Goal: Task Accomplishment & Management: Use online tool/utility

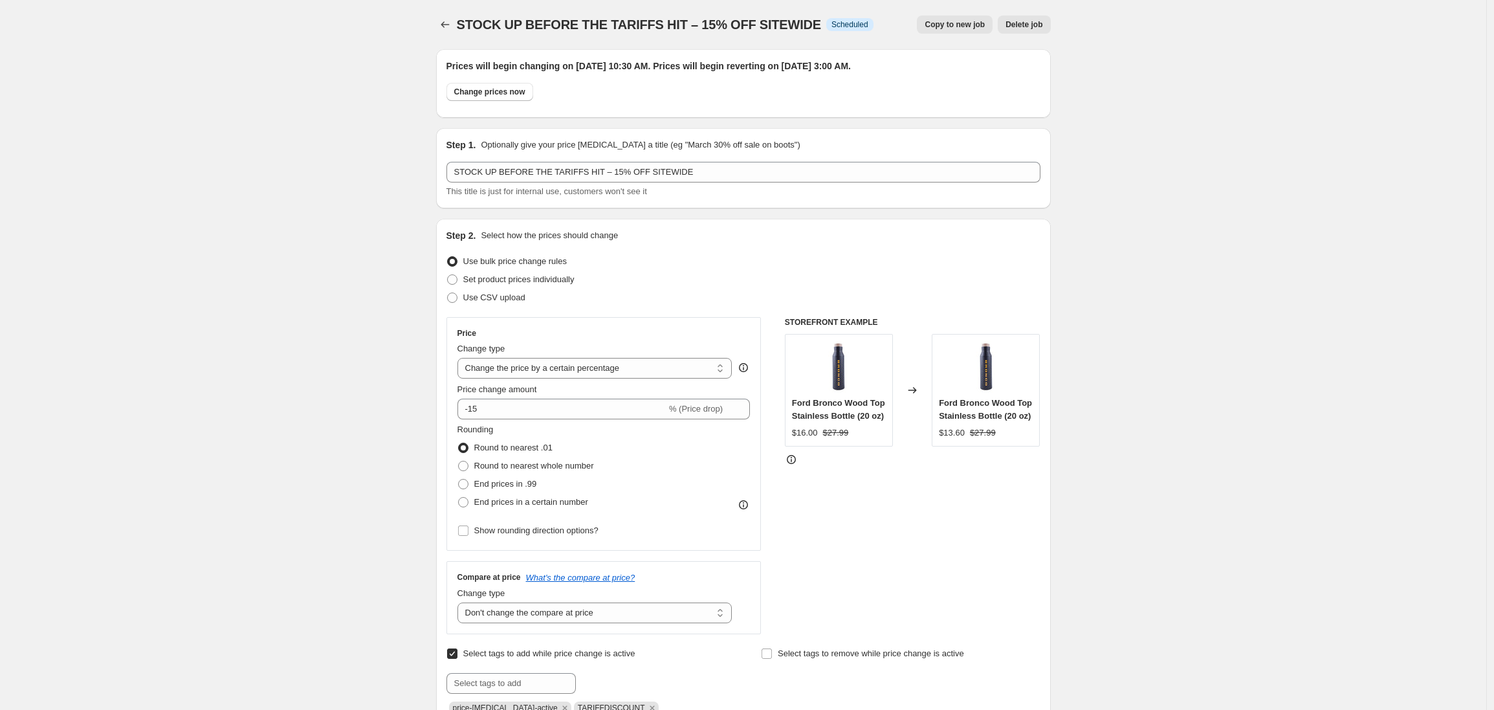
select select "percentage"
select select "no_change"
select select "product_status"
select select "tag"
select select "not_equal"
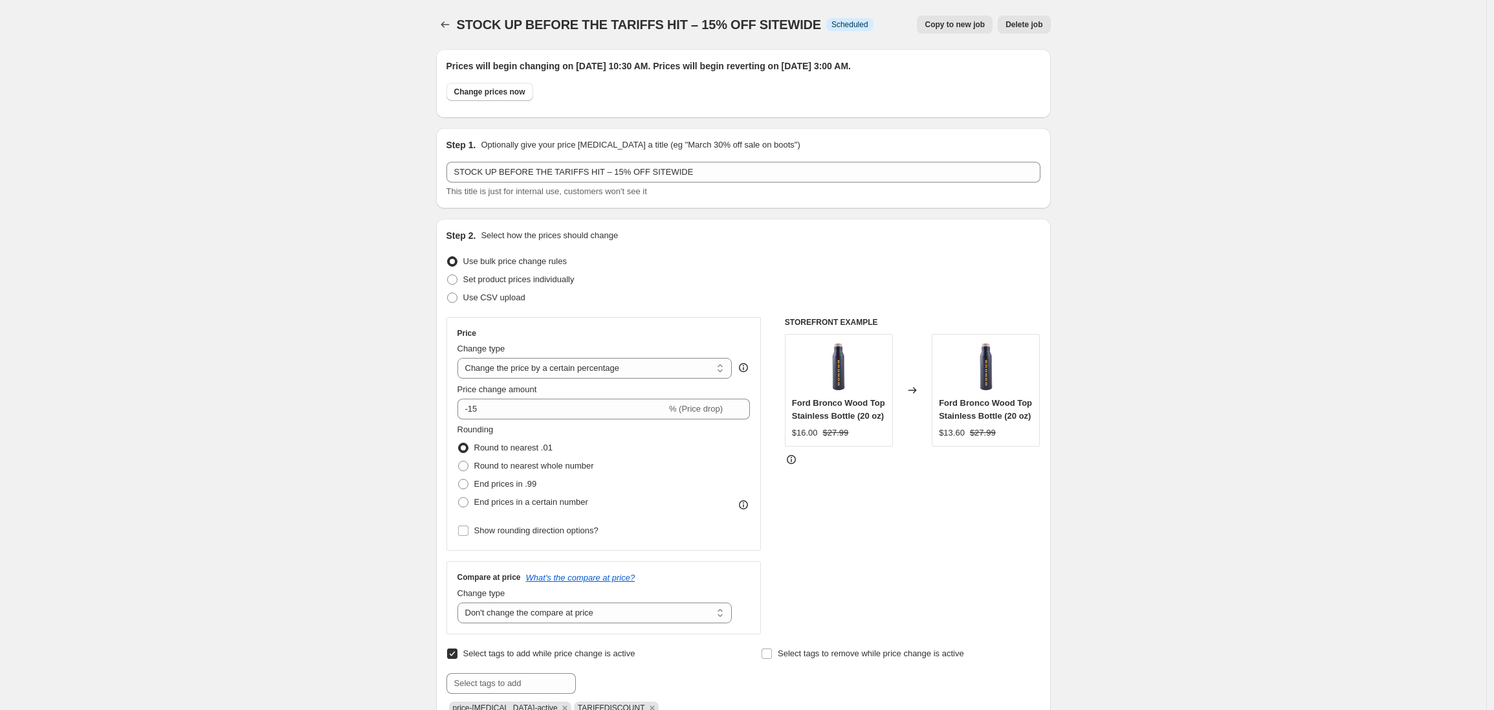
select select "tag"
select select "not_equal"
select select "tag"
select select "not_equal"
select select "tag"
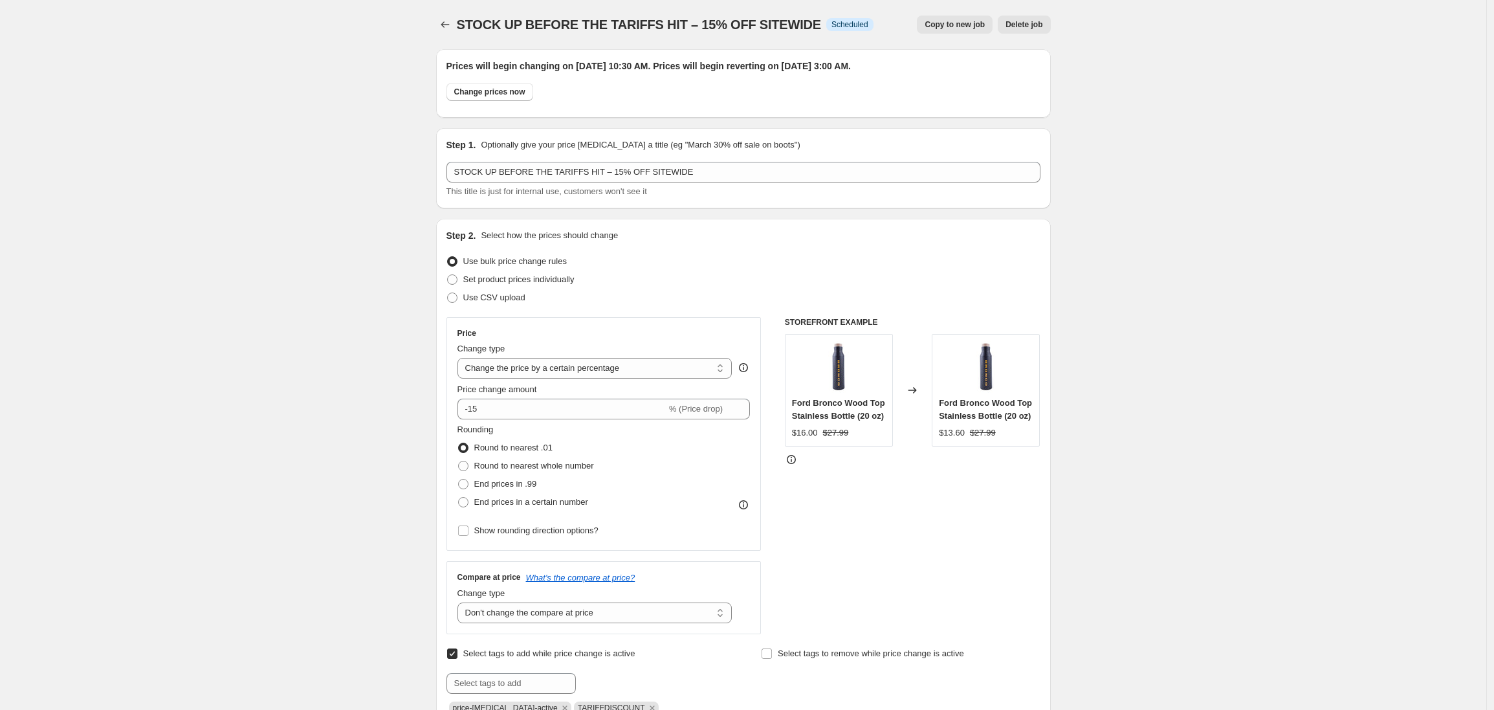
select select "not_equal"
select select "tag"
select select "not_equal"
select select "tag"
select select "not_equal"
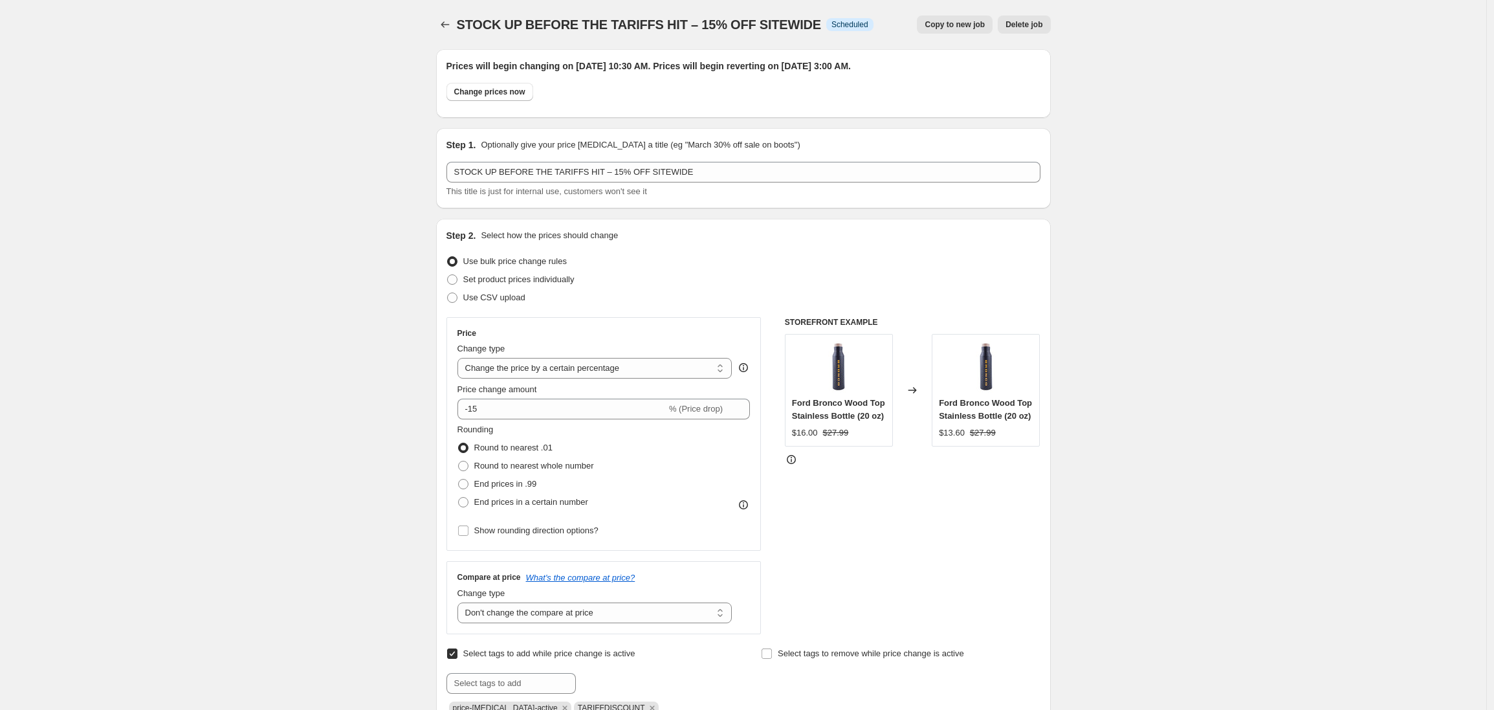
scroll to position [492, 0]
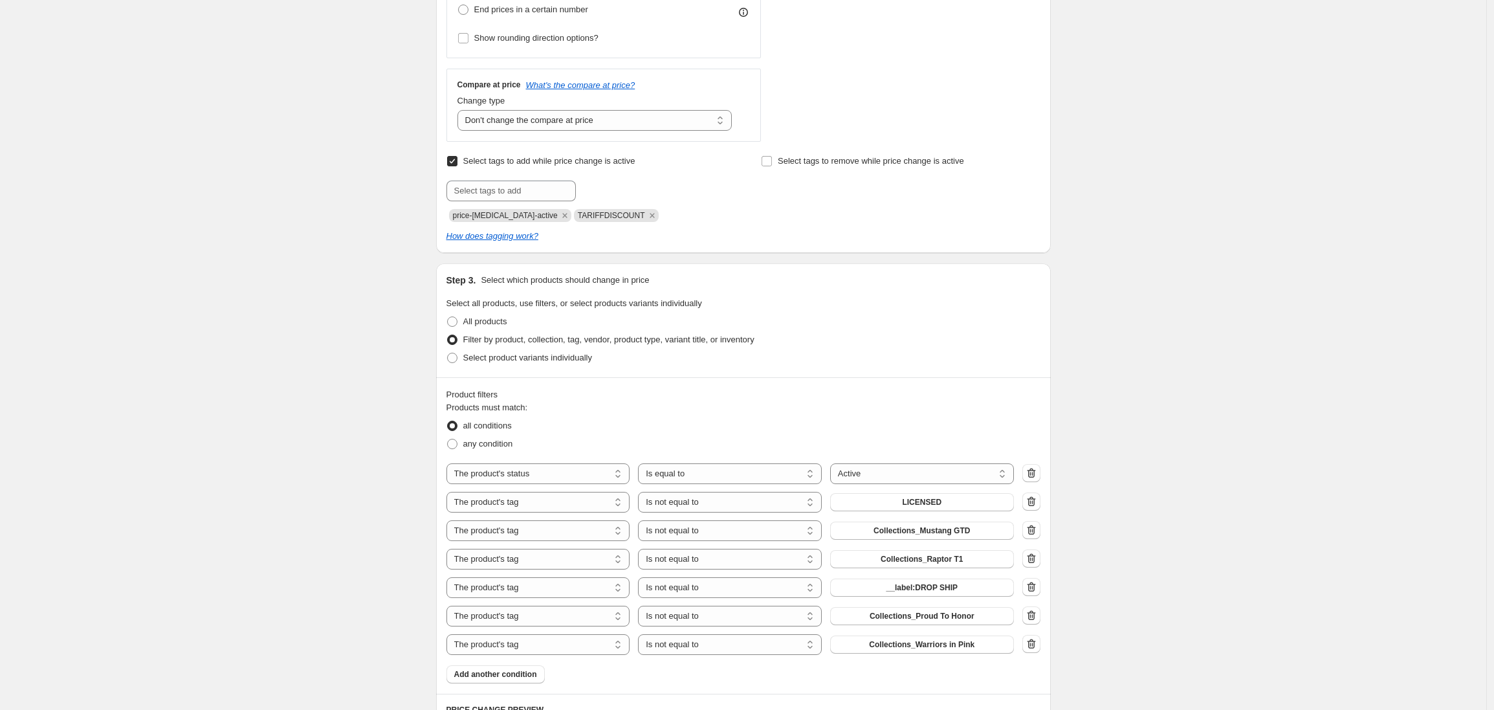
drag, startPoint x: 201, startPoint y: 164, endPoint x: 239, endPoint y: 167, distance: 37.6
click at [201, 164] on div "STOCK UP BEFORE THE TARIFFS HIT – 15% OFF SITEWIDE. This page is ready STOCK UP…" at bounding box center [743, 518] width 1486 height 2020
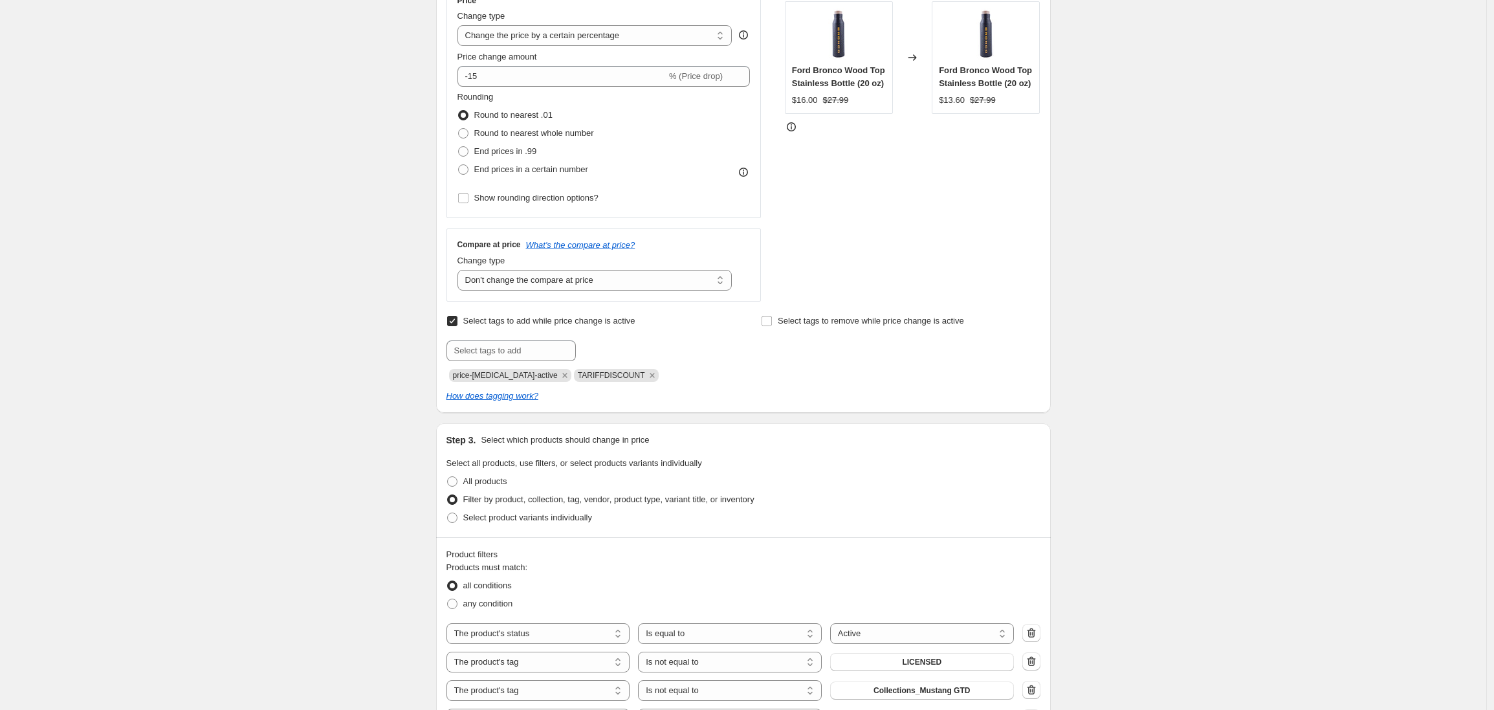
scroll to position [0, 0]
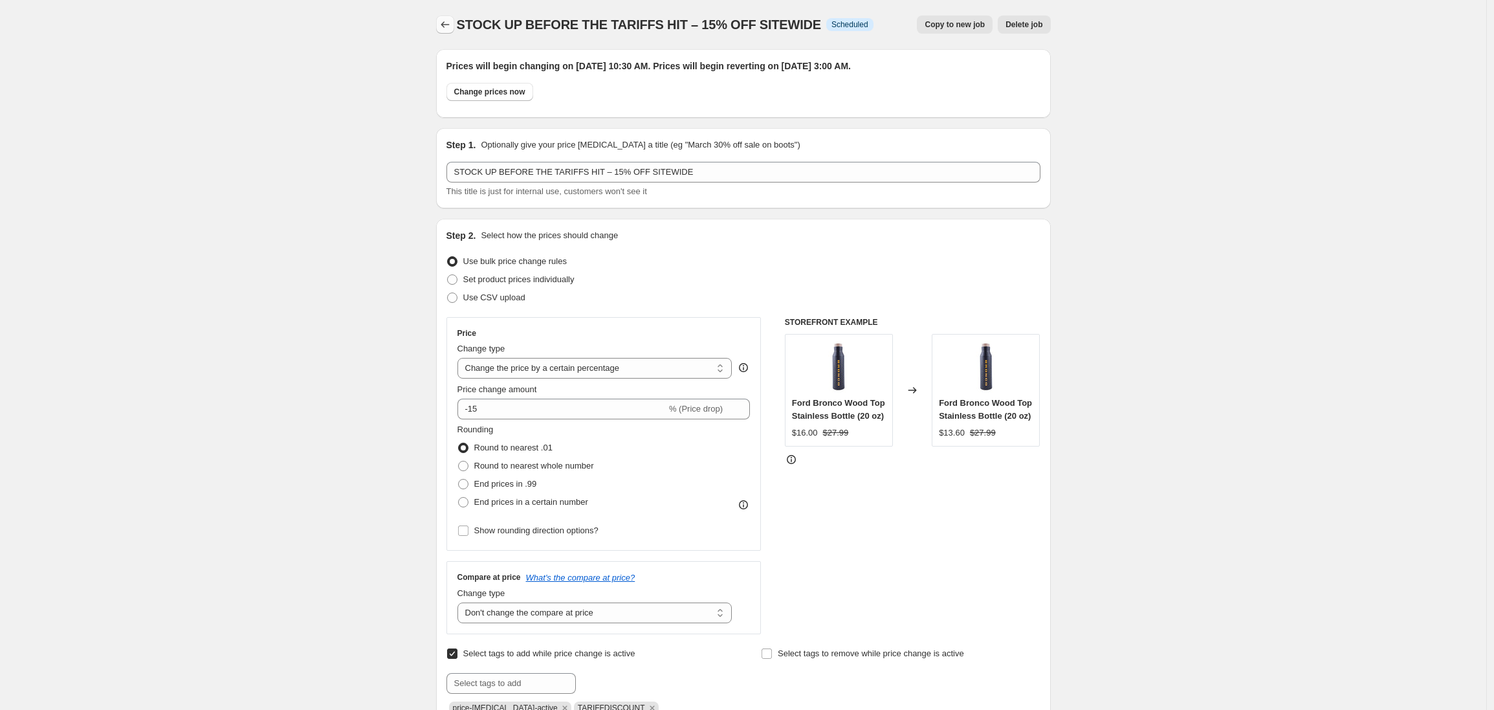
click at [447, 25] on icon "Price change jobs" at bounding box center [445, 24] width 13 height 13
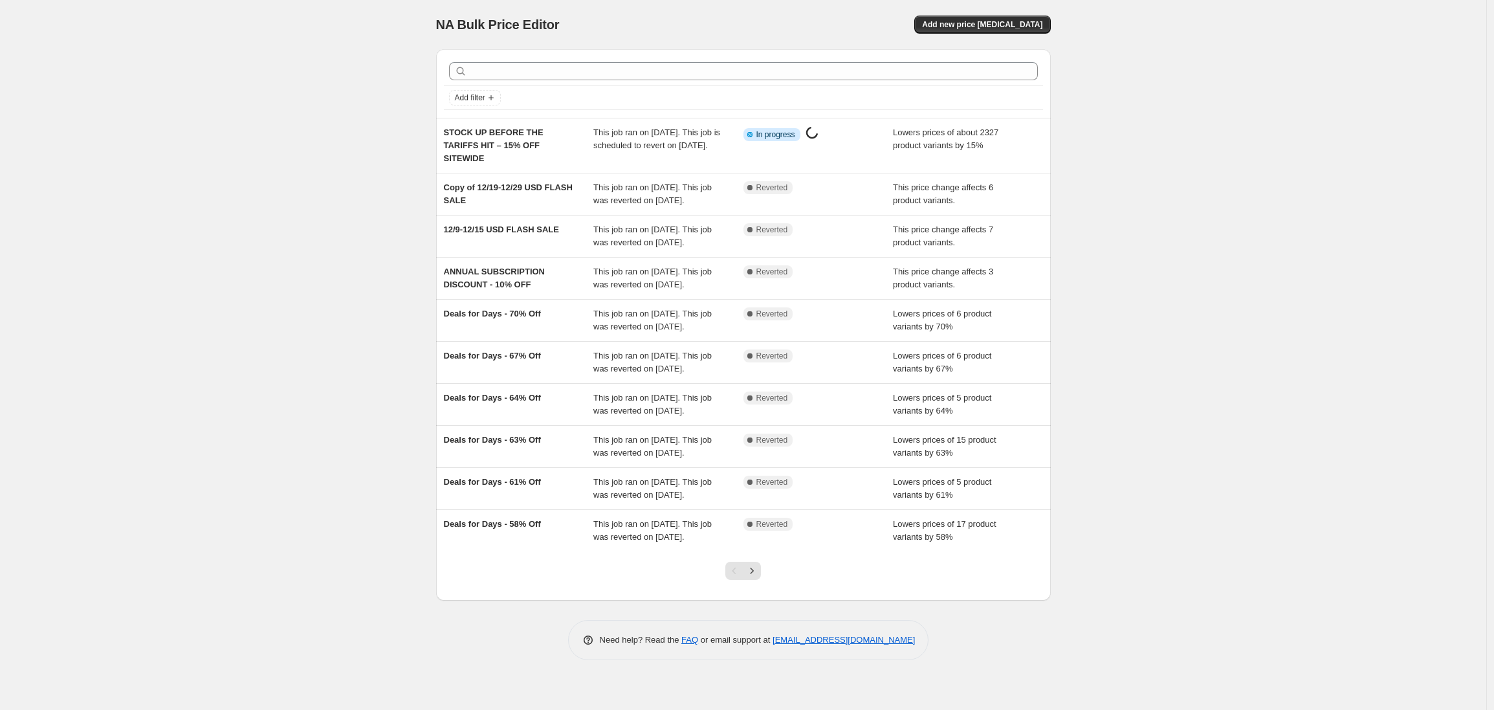
click at [312, 325] on div "NA Bulk Price Editor. This page is ready NA Bulk Price Editor Add new price [ME…" at bounding box center [743, 355] width 1486 height 710
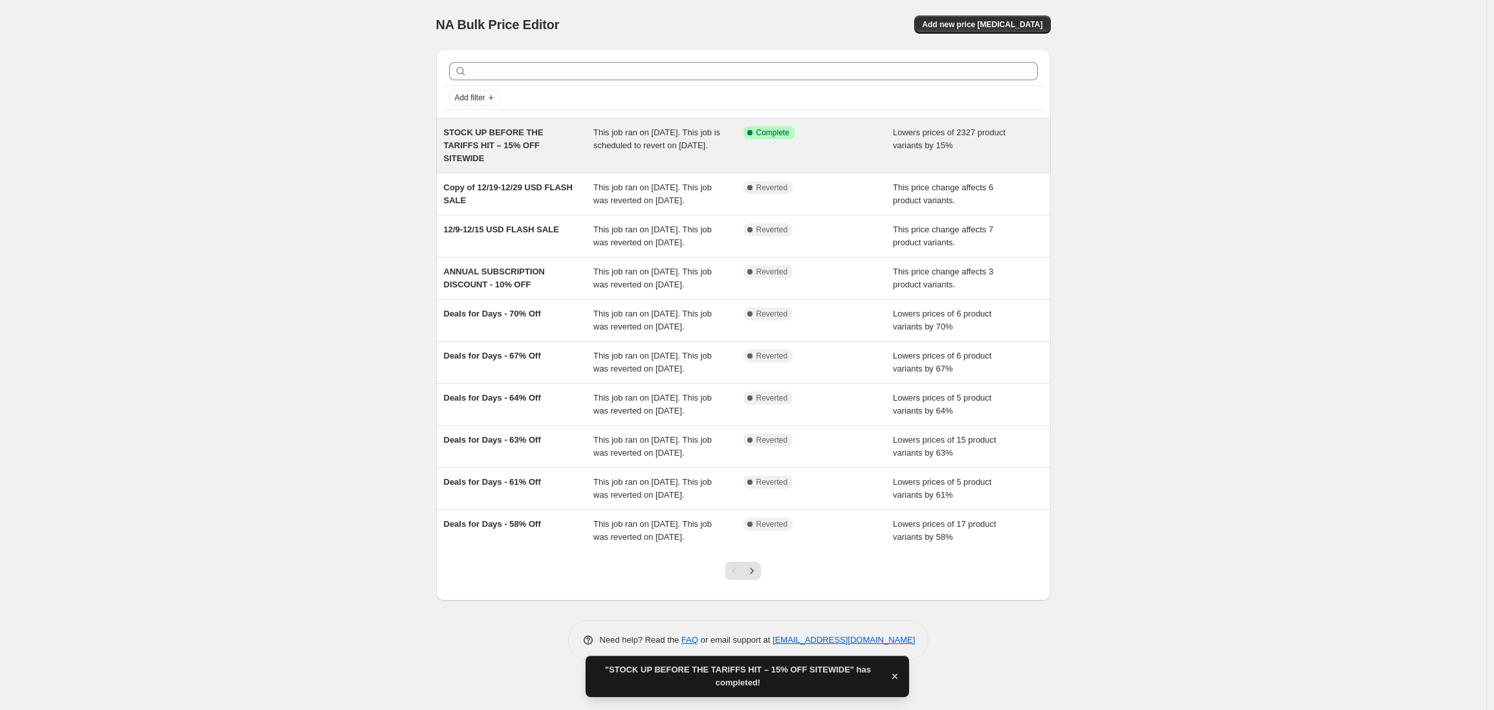
click at [504, 147] on span "STOCK UP BEFORE THE TARIFFS HIT – 15% OFF SITEWIDE" at bounding box center [494, 145] width 100 height 36
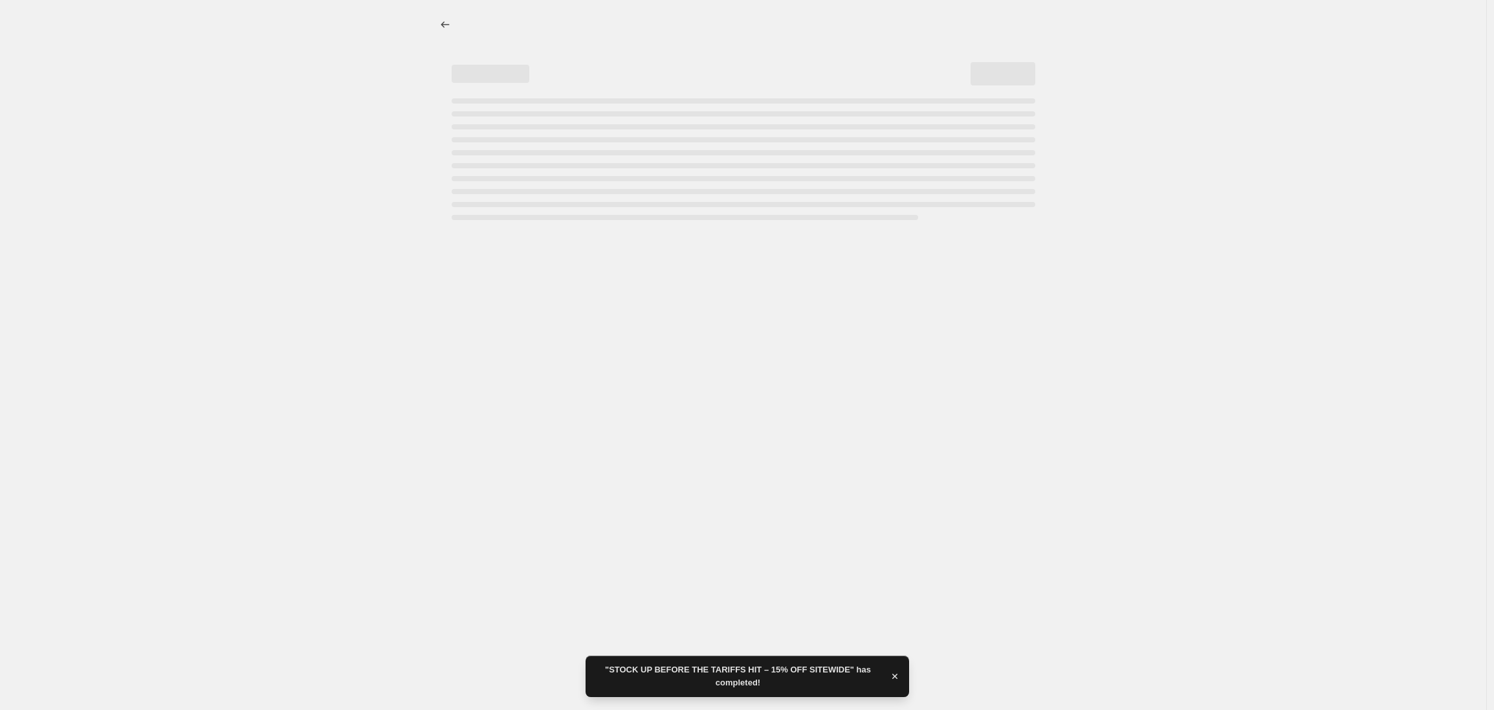
select select "percentage"
select select "no_change"
select select "product_status"
select select "tag"
select select "not_equal"
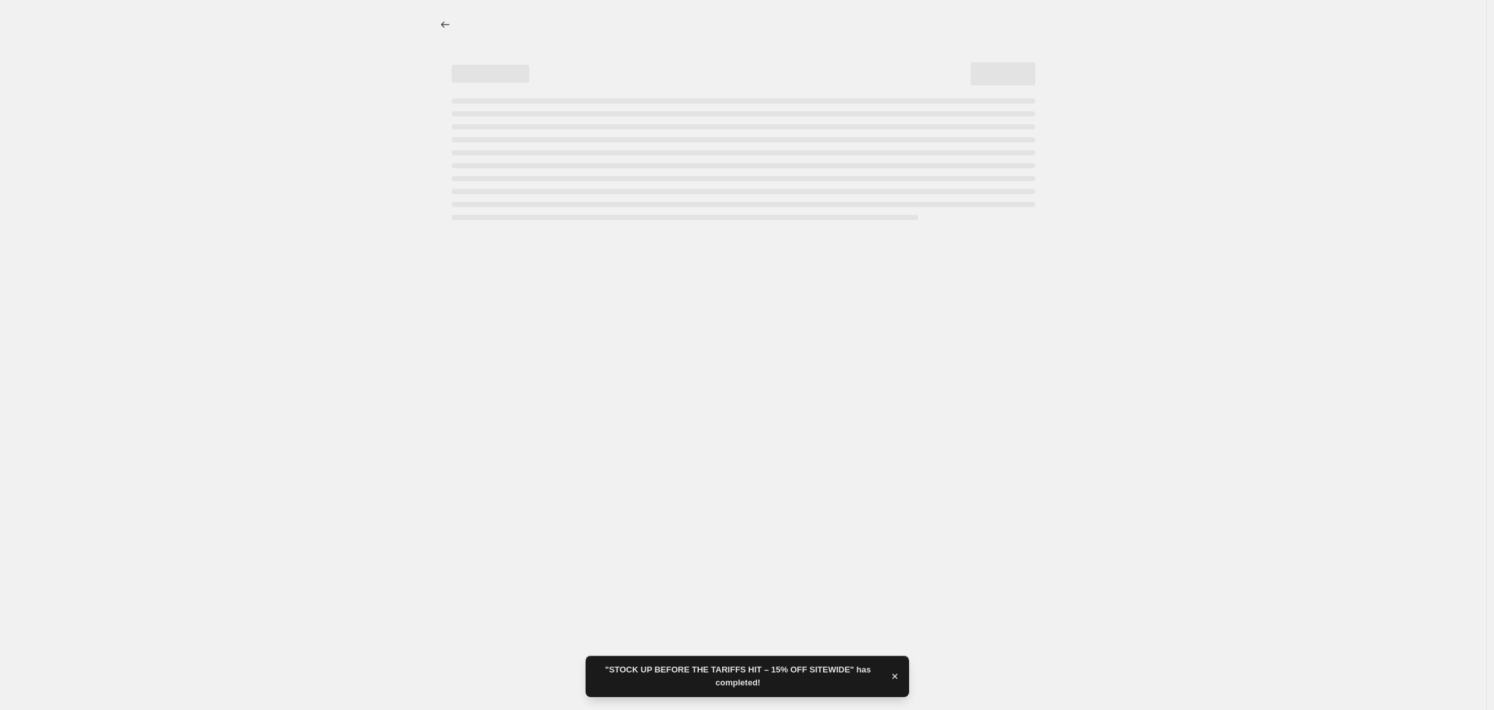
select select "tag"
select select "not_equal"
select select "tag"
select select "not_equal"
select select "tag"
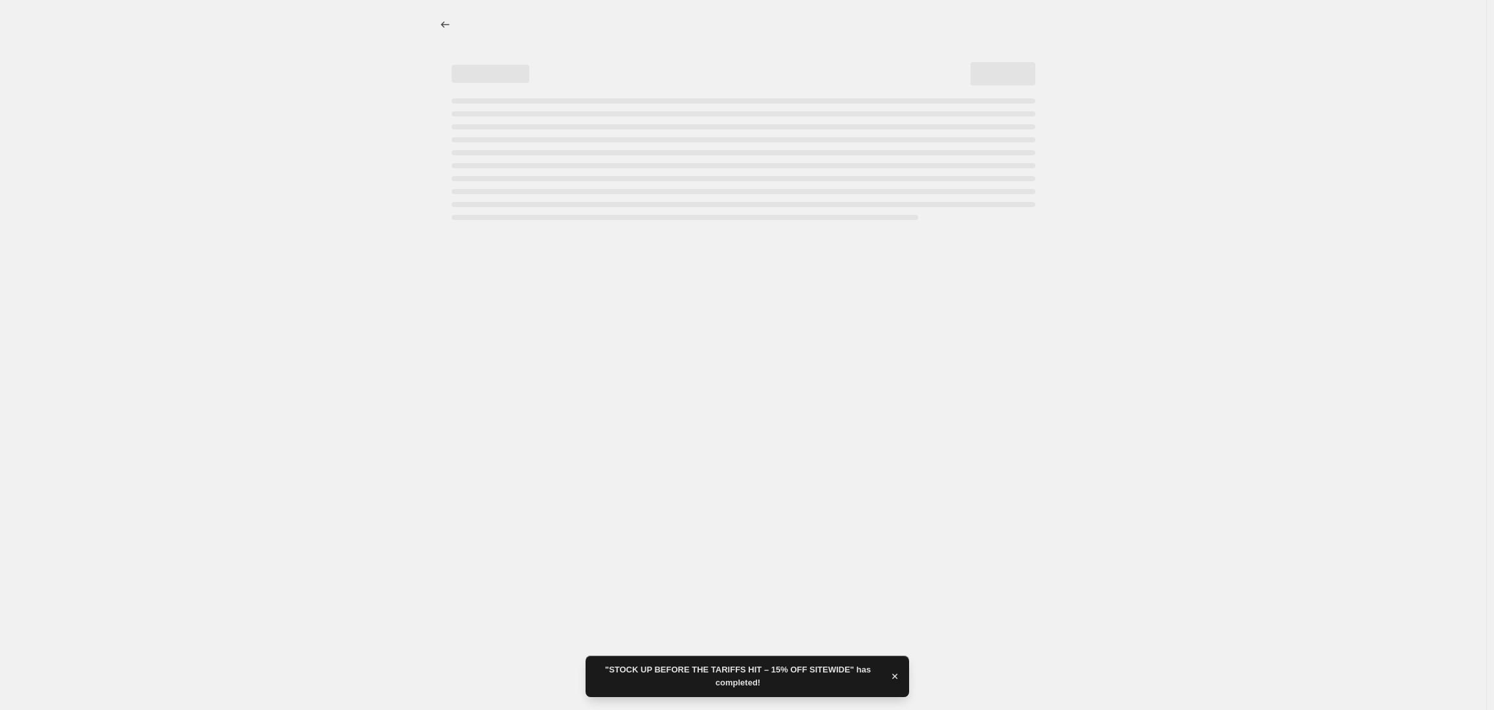
select select "not_equal"
select select "tag"
select select "not_equal"
select select "tag"
select select "not_equal"
